Goal: Check status: Check status

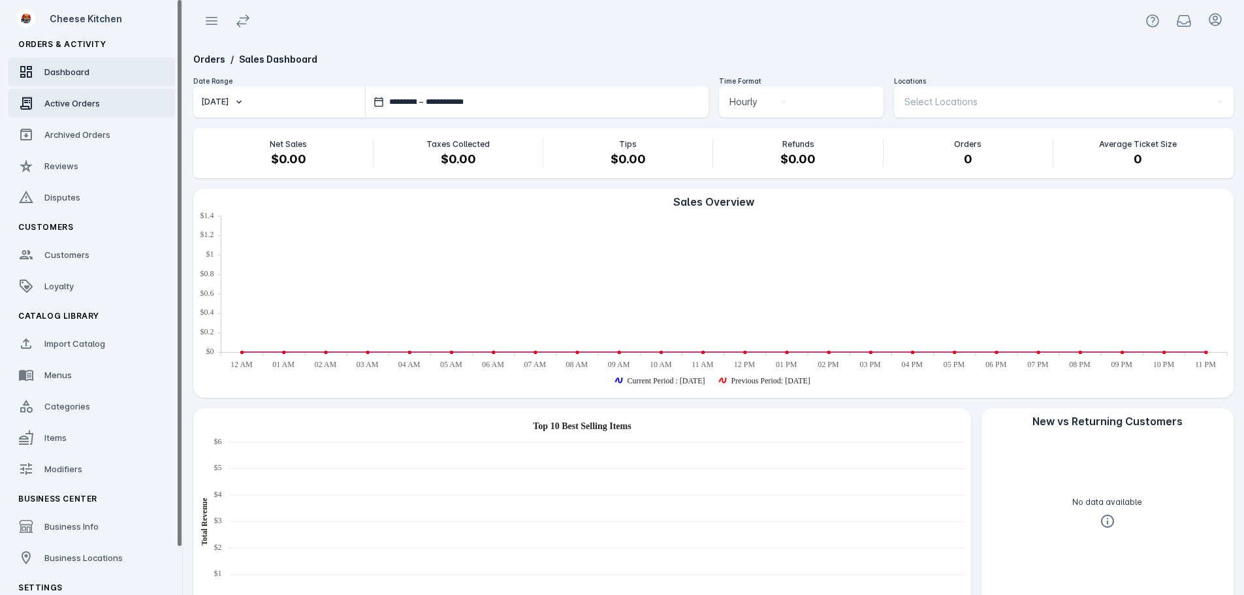
click at [66, 99] on span "Active Orders" at bounding box center [72, 103] width 56 height 10
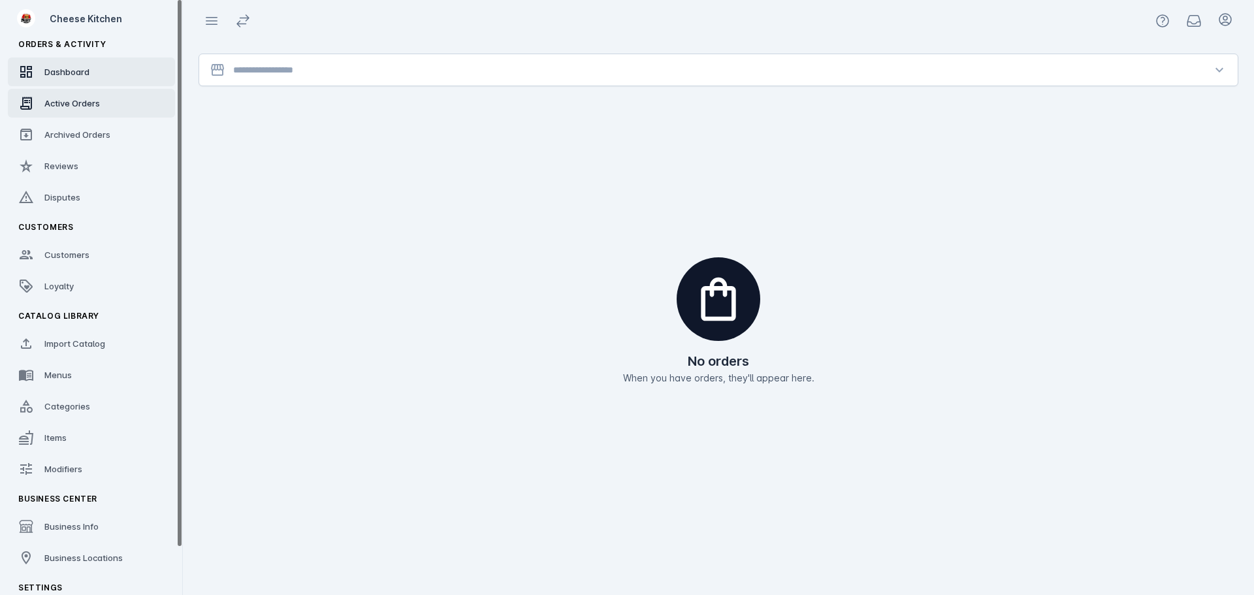
click at [76, 76] on span "Dashboard" at bounding box center [66, 72] width 45 height 10
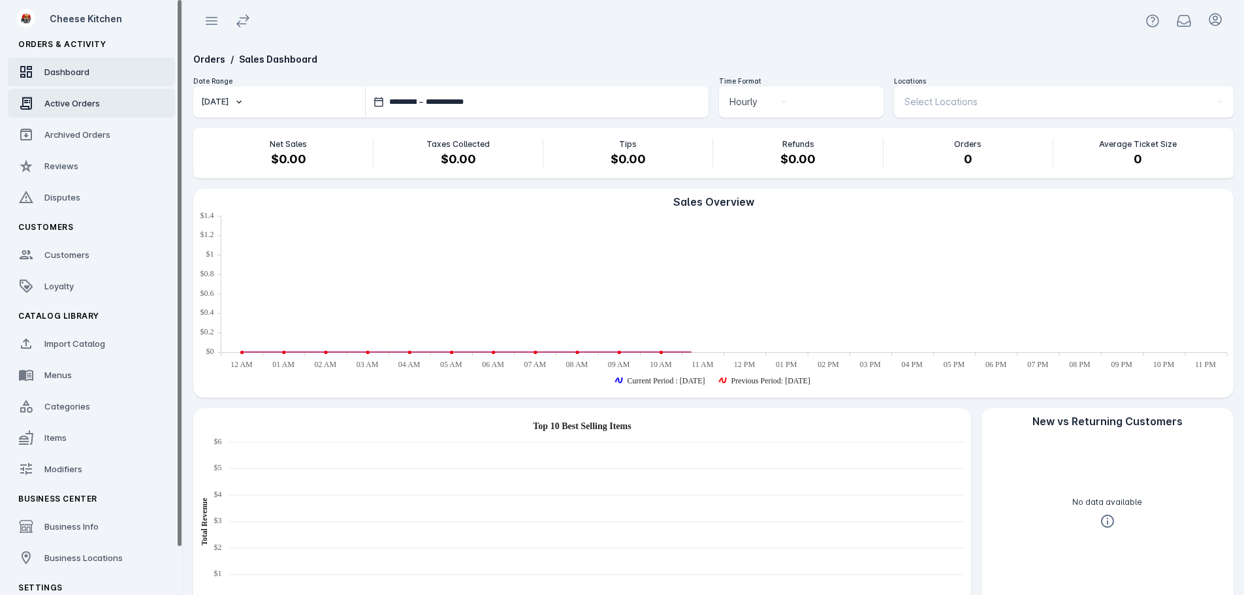
click at [71, 97] on div "Active Orders" at bounding box center [72, 103] width 56 height 13
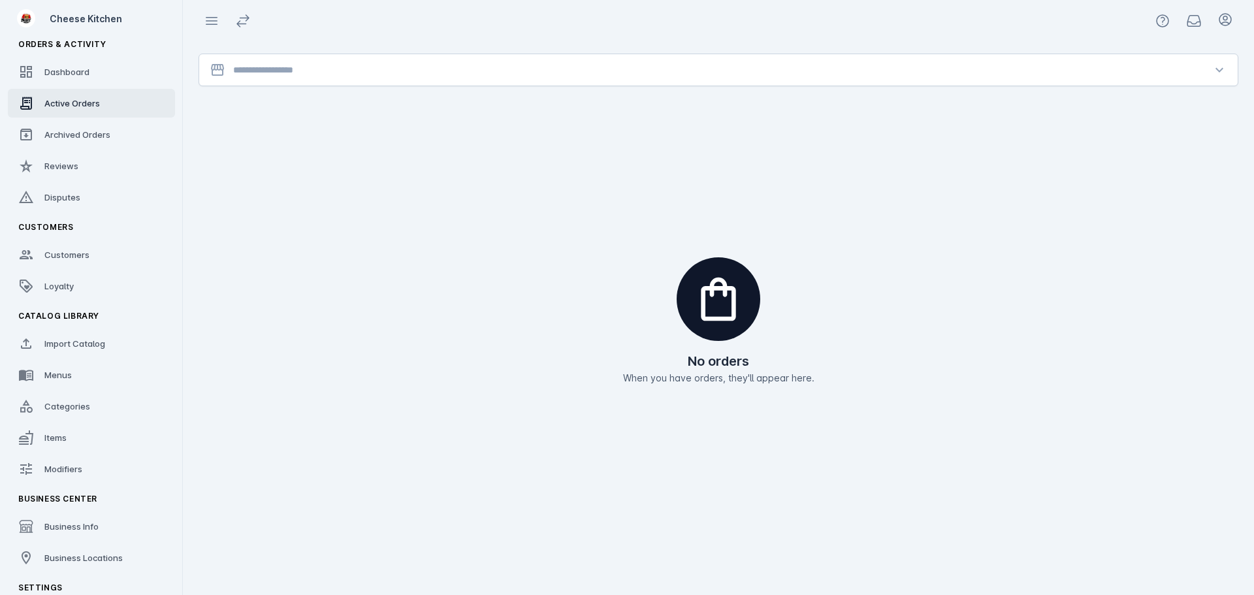
drag, startPoint x: 1208, startPoint y: 246, endPoint x: 1188, endPoint y: 266, distance: 28.6
click at [1188, 266] on div "No orders When you have orders, they'll appear here." at bounding box center [718, 321] width 1071 height 190
